Goal: Complete application form: Complete application form

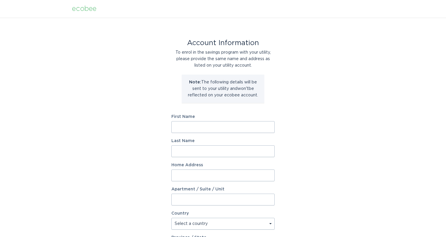
click at [231, 132] on input "First Name" at bounding box center [222, 127] width 103 height 12
type input "[PERSON_NAME]"
type input "[STREET_ADDRESS]"
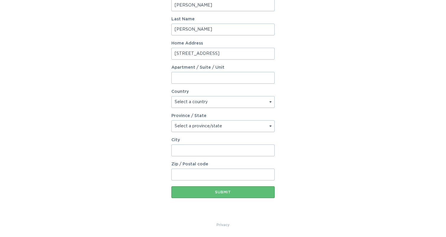
scroll to position [122, 0]
select select "US"
select select "MA"
click at [200, 151] on input "City" at bounding box center [222, 150] width 103 height 12
type input "[GEOGRAPHIC_DATA]"
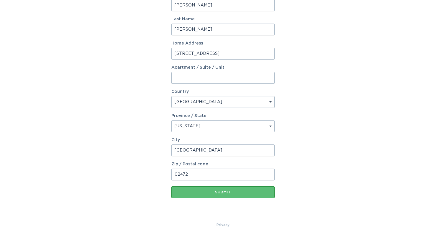
type input "02472"
click at [223, 192] on div "Submit" at bounding box center [222, 192] width 97 height 4
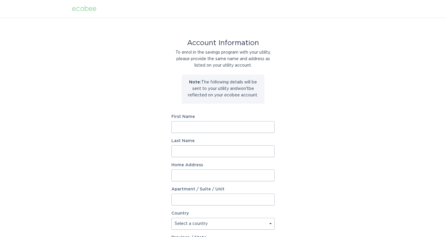
click at [218, 126] on input "First Name" at bounding box center [222, 127] width 103 height 12
type input "[PERSON_NAME]"
type input "[STREET_ADDRESS]"
select select "US"
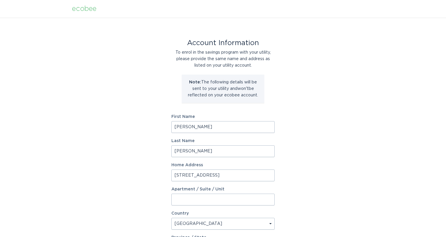
scroll to position [122, 0]
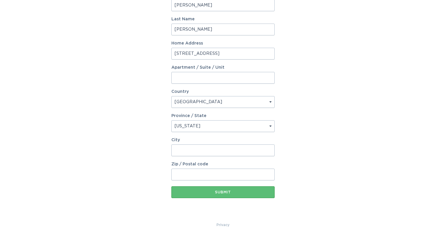
select select "MA"
type input "[GEOGRAPHIC_DATA]"
type input "02472"
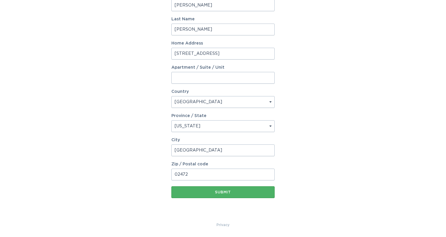
click at [225, 195] on button "Submit" at bounding box center [222, 192] width 103 height 12
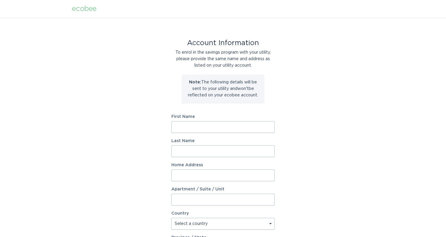
click at [206, 129] on input "First Name" at bounding box center [222, 127] width 103 height 12
type input "[PERSON_NAME]"
type input "[STREET_ADDRESS]"
select select "US"
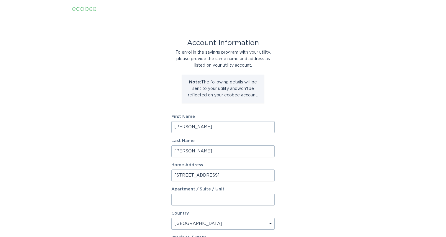
scroll to position [122, 0]
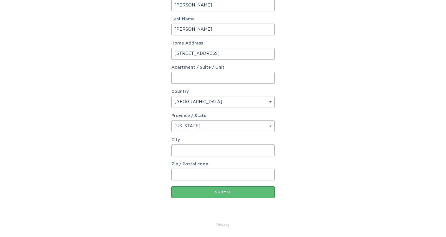
select select "MA"
type input "[GEOGRAPHIC_DATA]"
type input "02472"
click at [213, 185] on form "First Name [PERSON_NAME] Last Name [PERSON_NAME] Home Address [STREET_ADDRESS][…" at bounding box center [222, 95] width 103 height 205
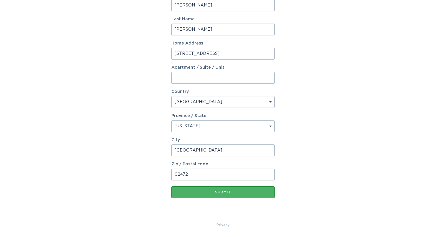
click at [213, 189] on button "Submit" at bounding box center [222, 192] width 103 height 12
